Goal: Task Accomplishment & Management: Manage account settings

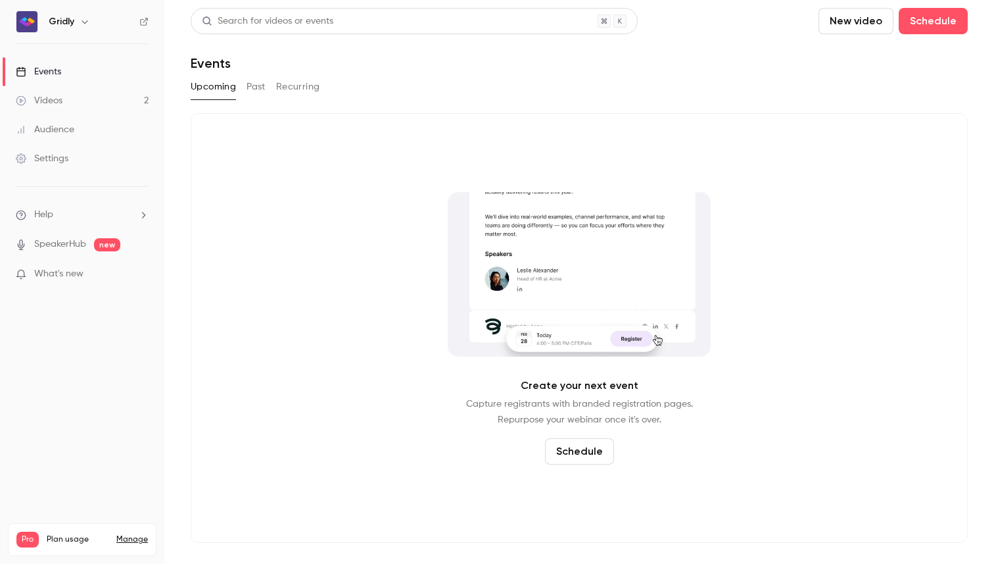
click at [61, 156] on div "Settings" at bounding box center [42, 158] width 53 height 13
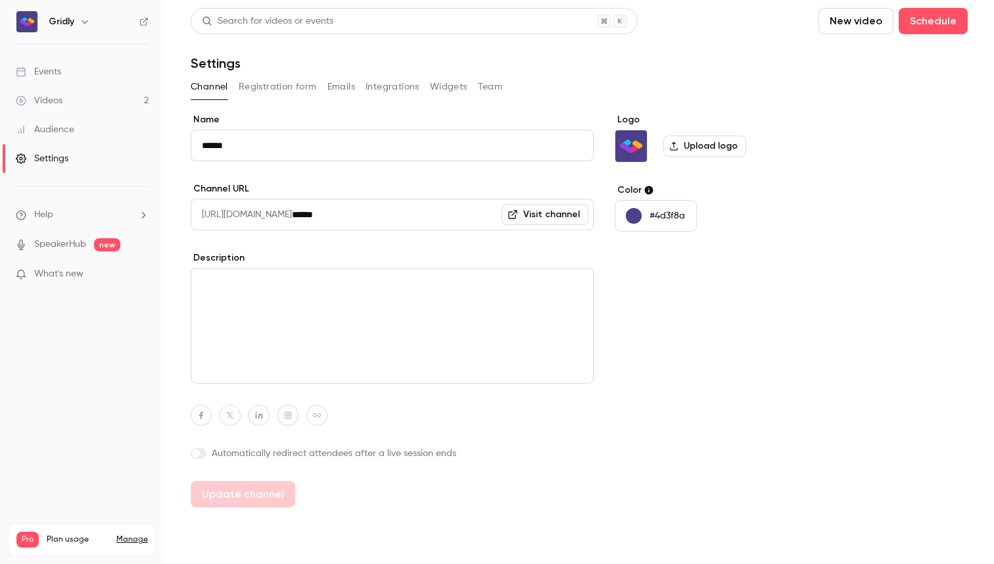
click at [390, 86] on button "Integrations" at bounding box center [393, 86] width 54 height 21
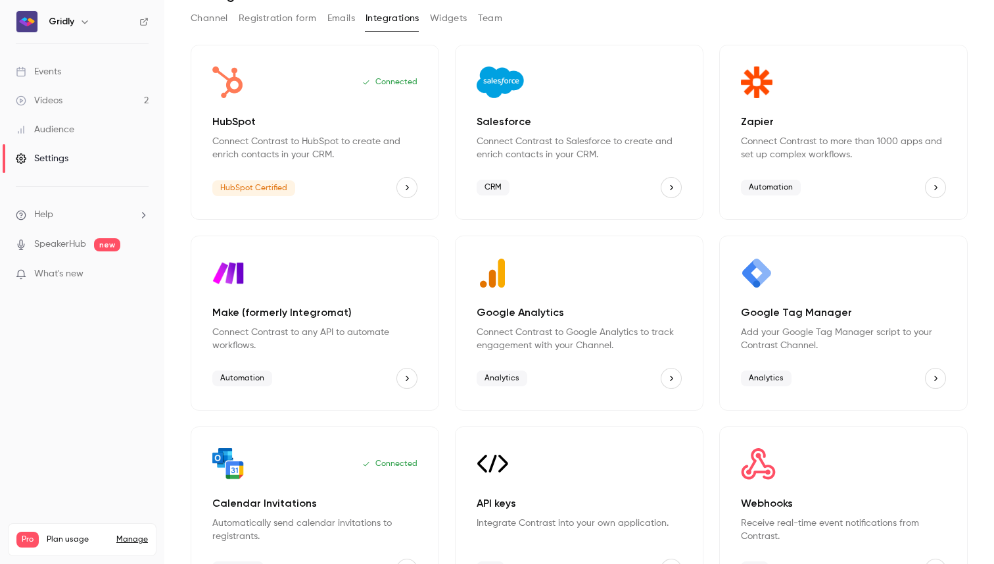
scroll to position [70, 0]
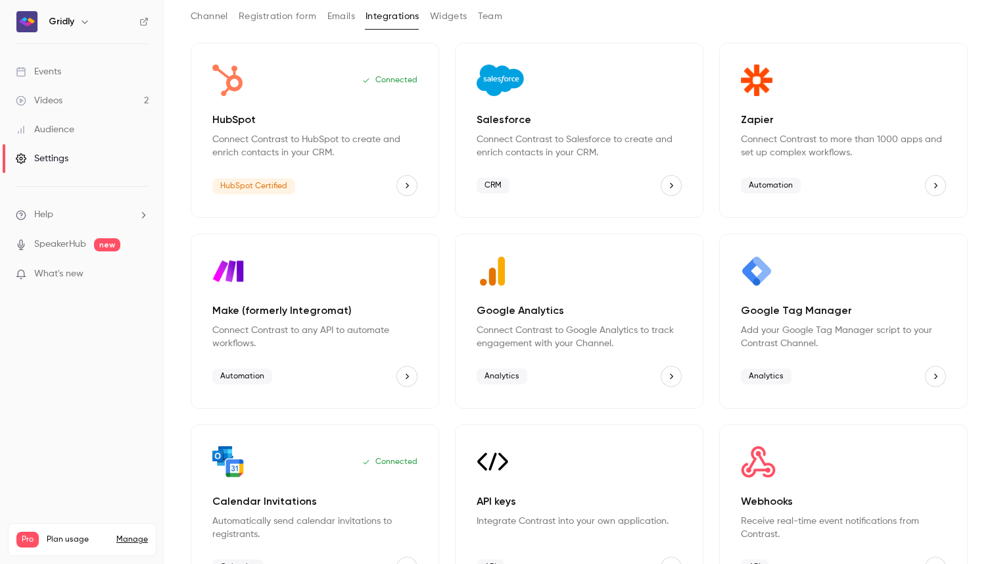
click at [333, 189] on div "HubSpot Certified" at bounding box center [314, 185] width 205 height 21
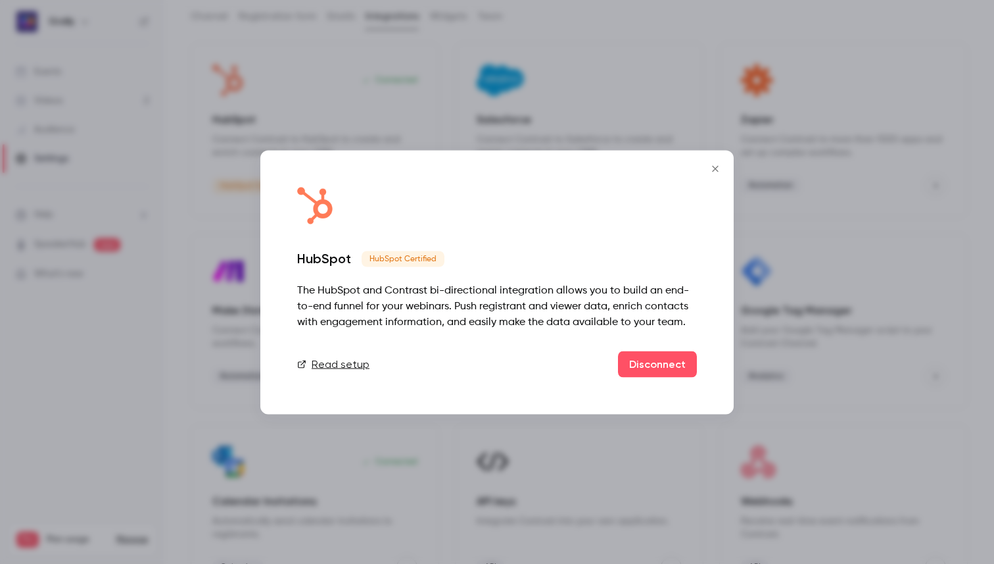
click at [718, 165] on icon "Close" at bounding box center [716, 168] width 16 height 11
